Goal: Check status: Check status

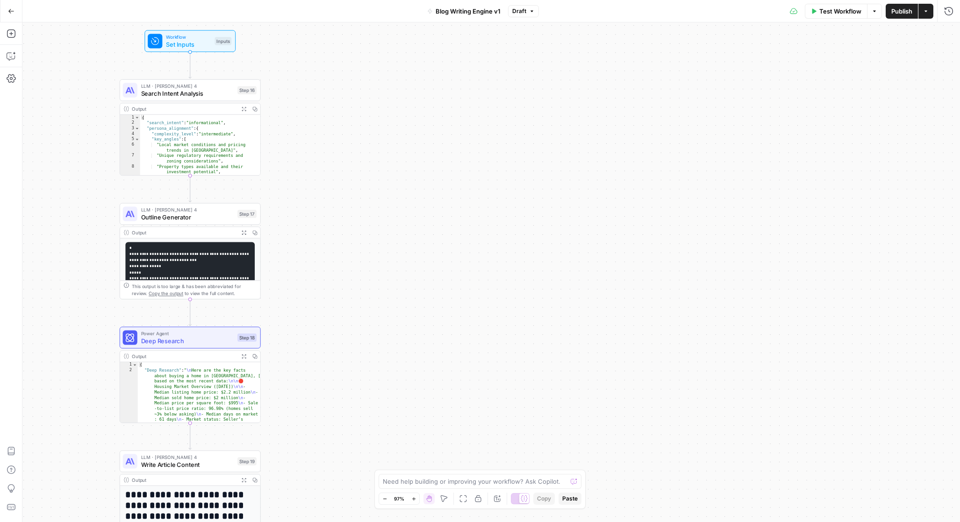
click at [328, 151] on div "Workflow Set Inputs Inputs LLM · Claude Sonnet 4 Search Intent Analysis Step 16…" at bounding box center [490, 272] width 937 height 500
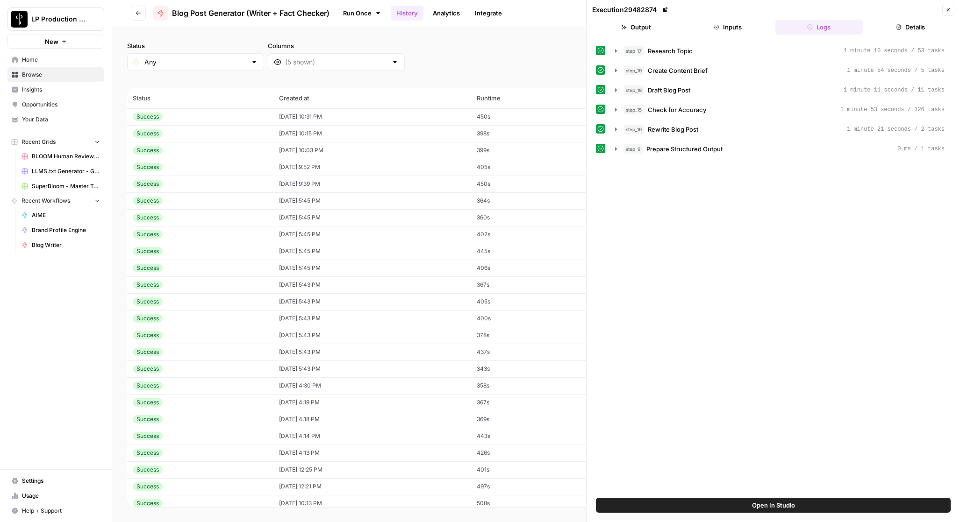
click at [949, 7] on button "Close" at bounding box center [948, 10] width 12 height 12
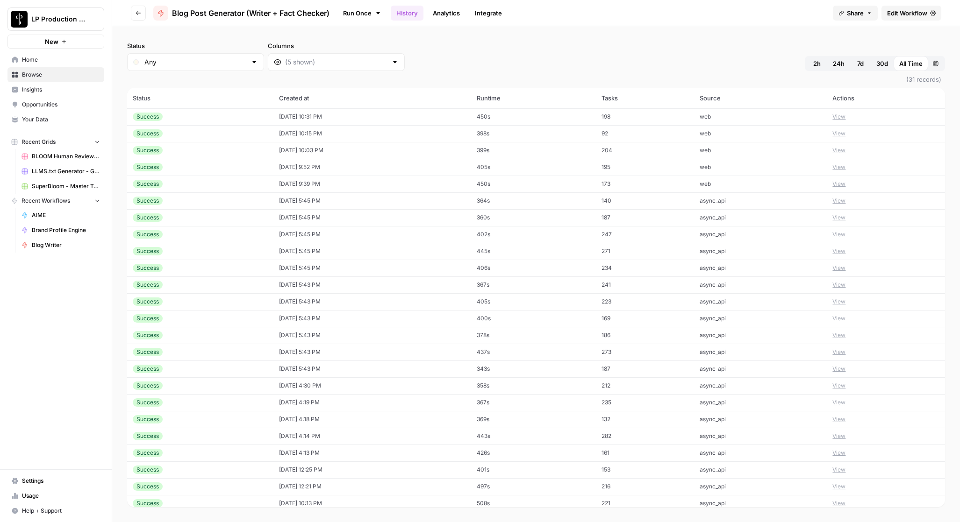
click at [431, 52] on div "Status Any Columns 2h 24h 7d 30d All Time Custom range" at bounding box center [536, 56] width 818 height 30
click at [815, 62] on span "2h" at bounding box center [816, 63] width 7 height 9
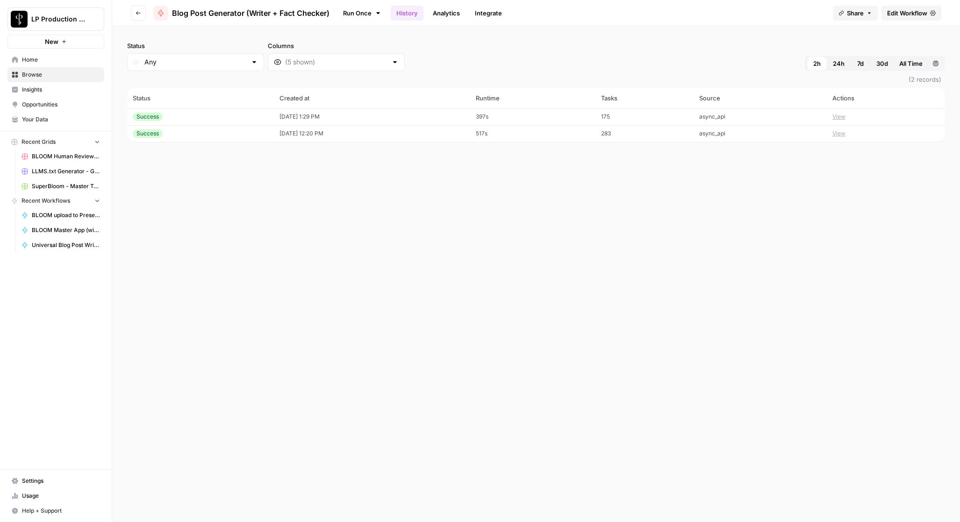
click at [839, 64] on span "24h" at bounding box center [839, 63] width 12 height 9
click at [858, 64] on span "7d" at bounding box center [860, 63] width 7 height 9
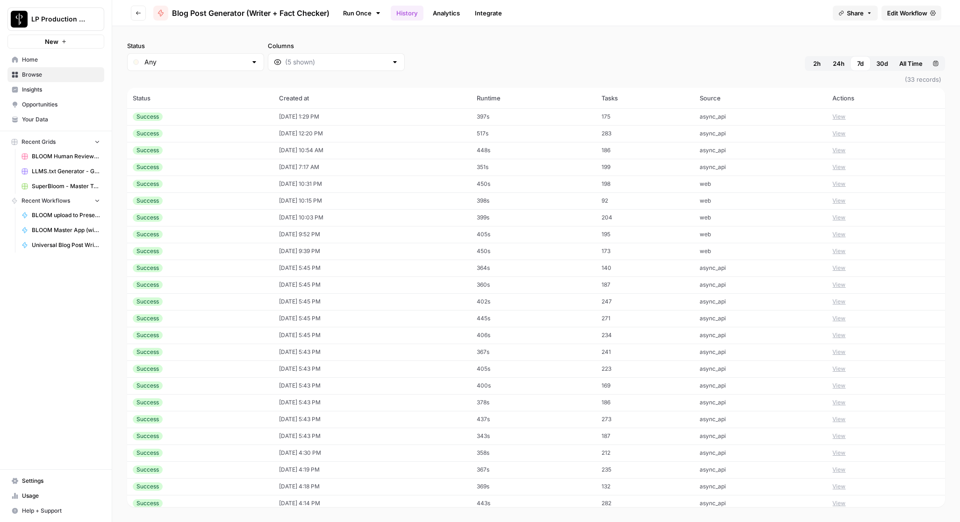
click at [840, 116] on button "View" at bounding box center [838, 117] width 13 height 8
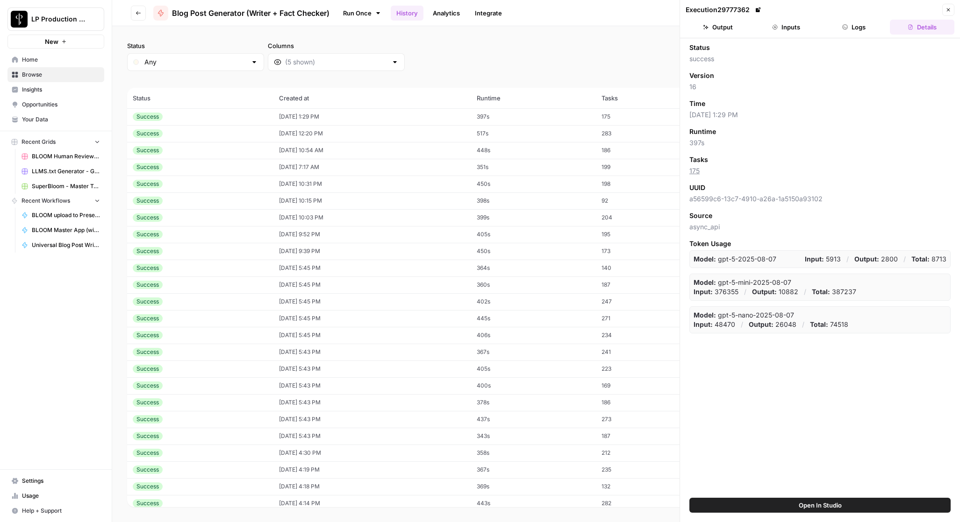
click at [849, 17] on header "Execution 29777362 Close Output Inputs Logs Details" at bounding box center [820, 19] width 280 height 38
click at [849, 25] on button "Logs" at bounding box center [854, 27] width 64 height 15
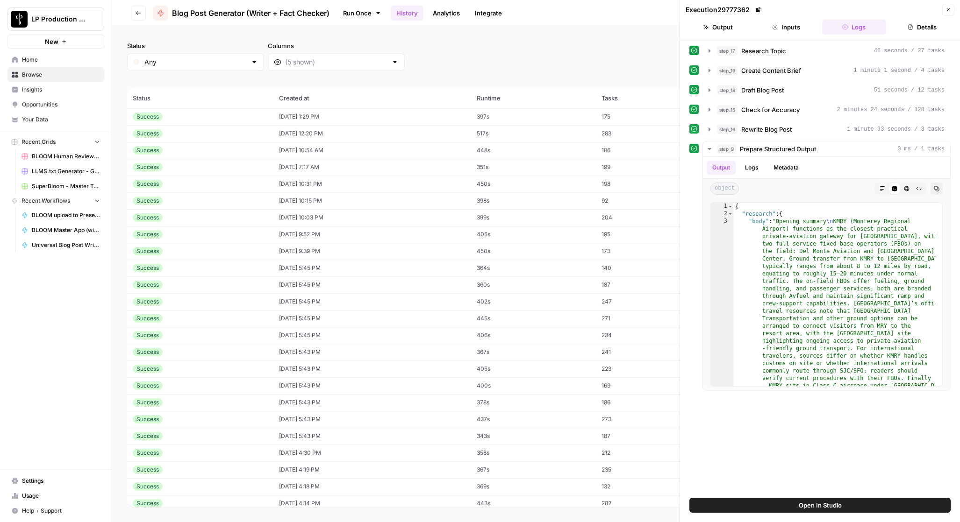
click at [771, 23] on button "Inputs" at bounding box center [786, 27] width 64 height 15
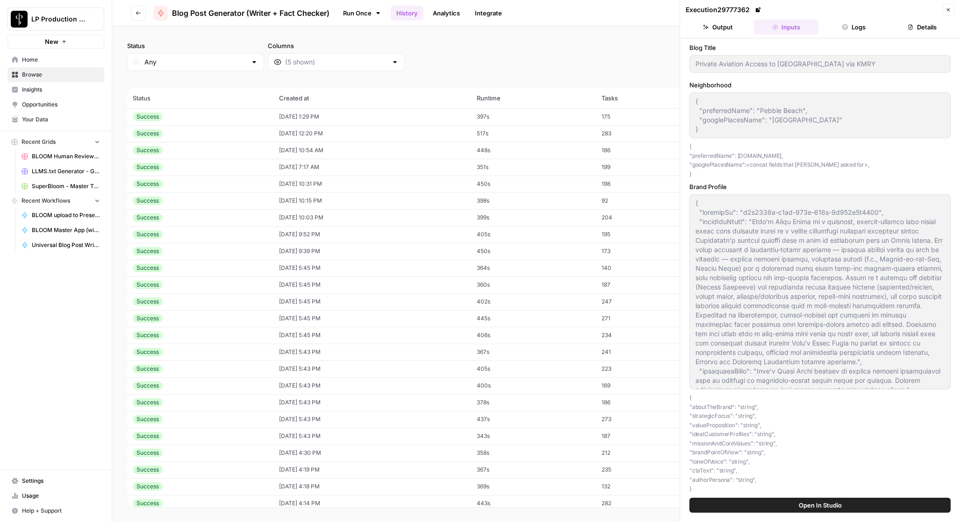
click at [866, 25] on button "Logs" at bounding box center [854, 27] width 64 height 15
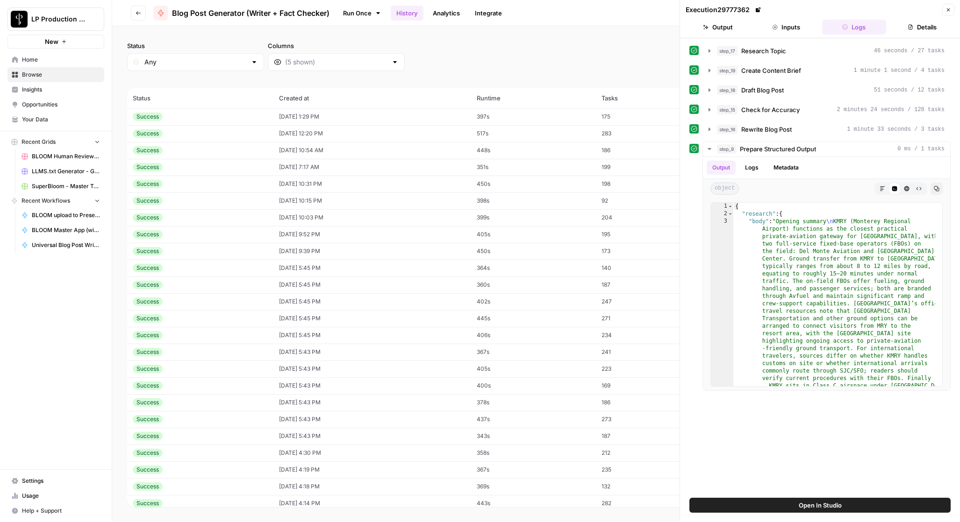
click at [774, 31] on button "Inputs" at bounding box center [786, 27] width 64 height 15
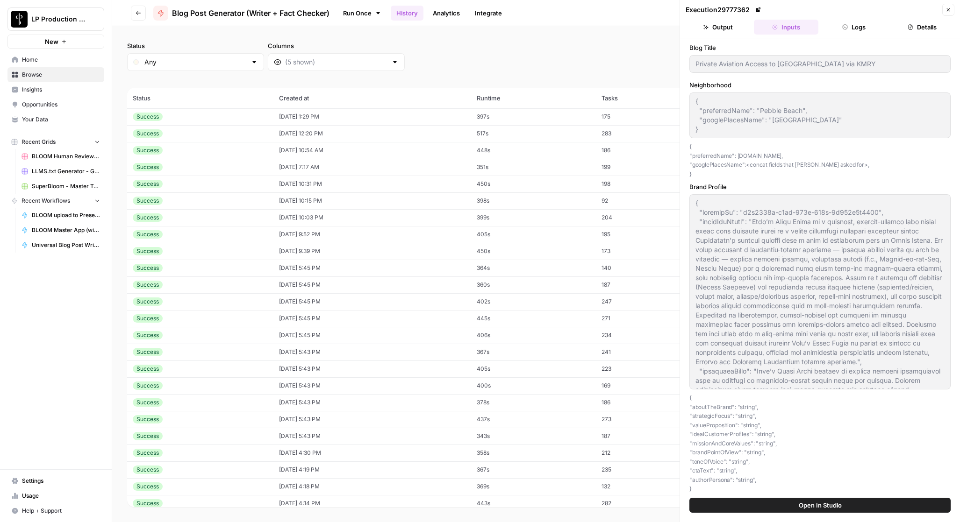
click at [911, 26] on icon "button" at bounding box center [910, 27] width 6 height 6
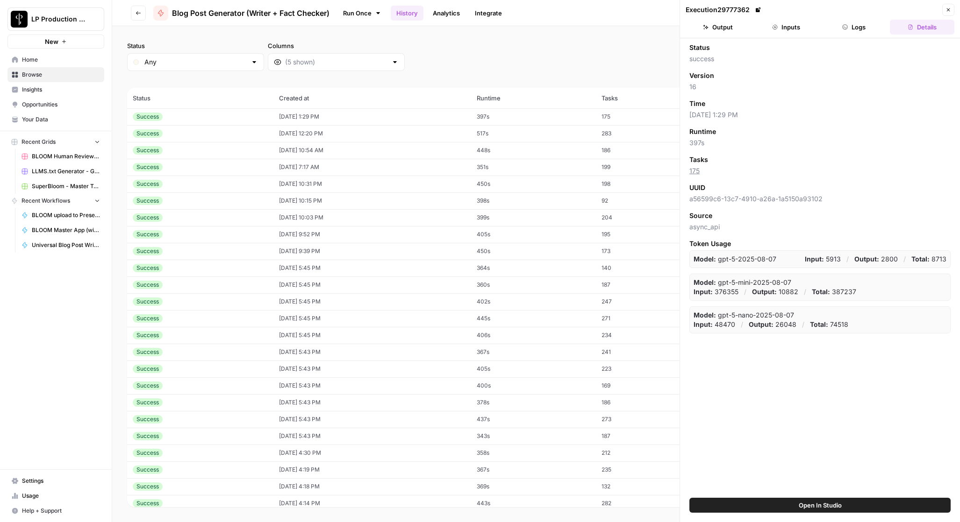
click at [788, 28] on button "Inputs" at bounding box center [786, 27] width 64 height 15
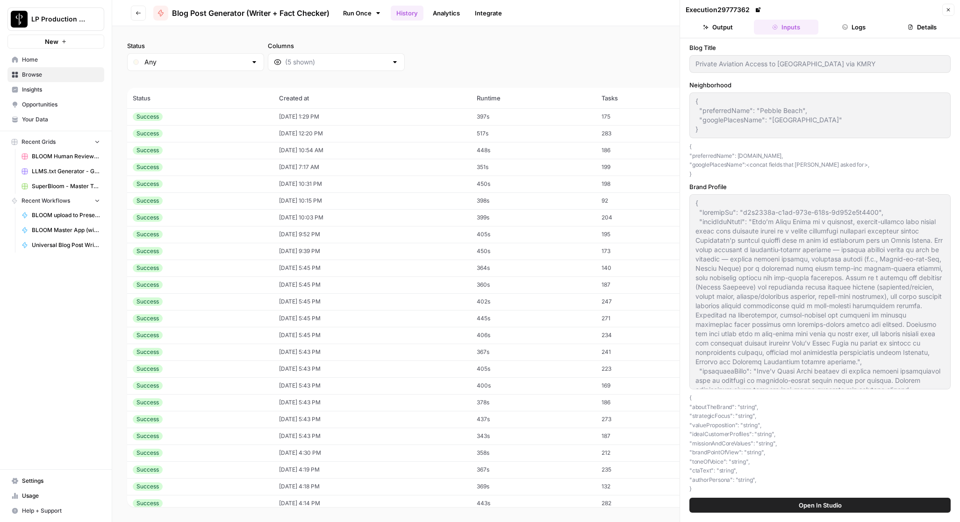
click at [946, 12] on icon "button" at bounding box center [948, 10] width 6 height 6
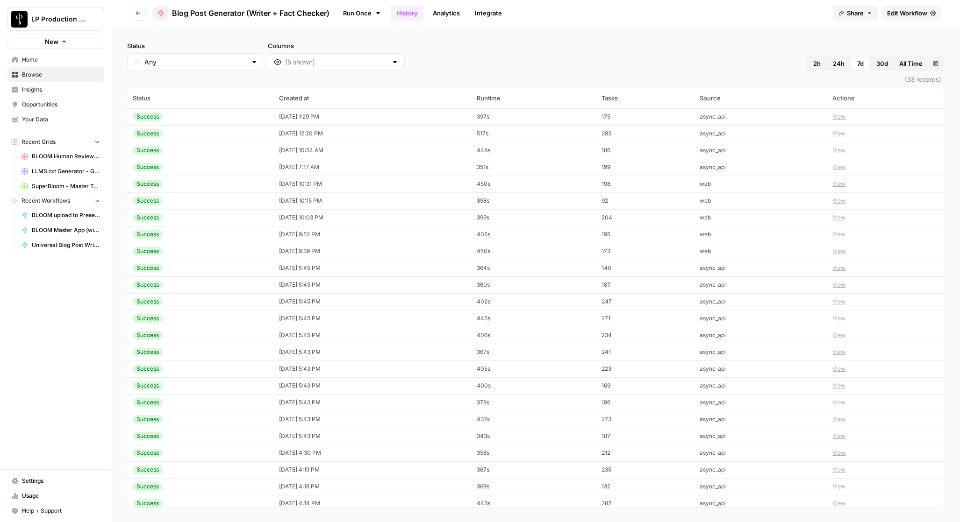
click at [624, 12] on div "Run Once History Analytics Integrate" at bounding box center [581, 13] width 488 height 18
